Goal: Task Accomplishment & Management: Manage account settings

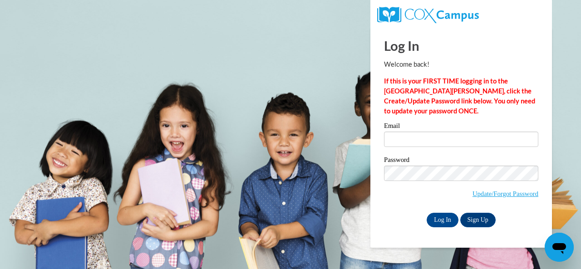
click at [473, 140] on input "Email" at bounding box center [461, 139] width 154 height 15
type input "[PERSON_NAME][EMAIL_ADDRESS][PERSON_NAME][DOMAIN_NAME]"
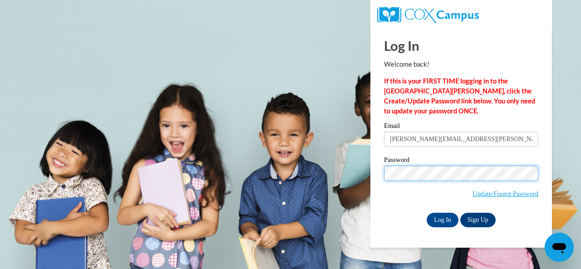
click at [427, 213] on input "Log In" at bounding box center [443, 220] width 32 height 15
